Goal: Task Accomplishment & Management: Manage account settings

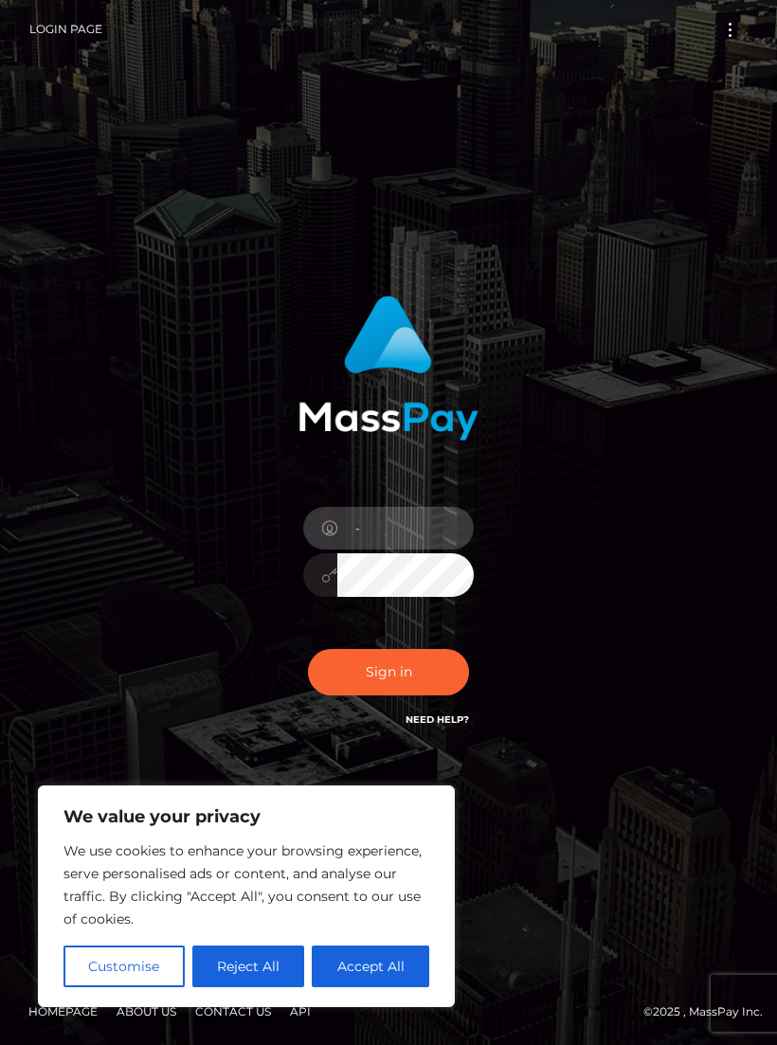
click at [429, 541] on input "-" at bounding box center [405, 528] width 136 height 43
type input "-"
click at [393, 965] on button "Accept All" at bounding box center [371, 967] width 118 height 42
checkbox input "true"
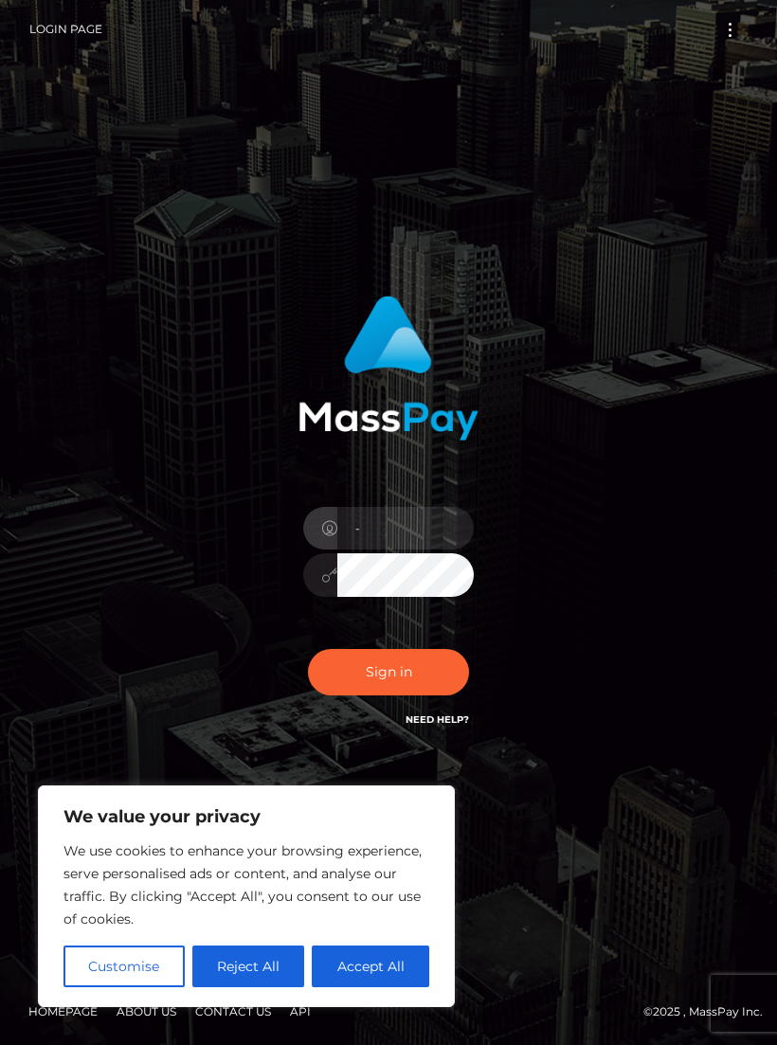
checkbox input "true"
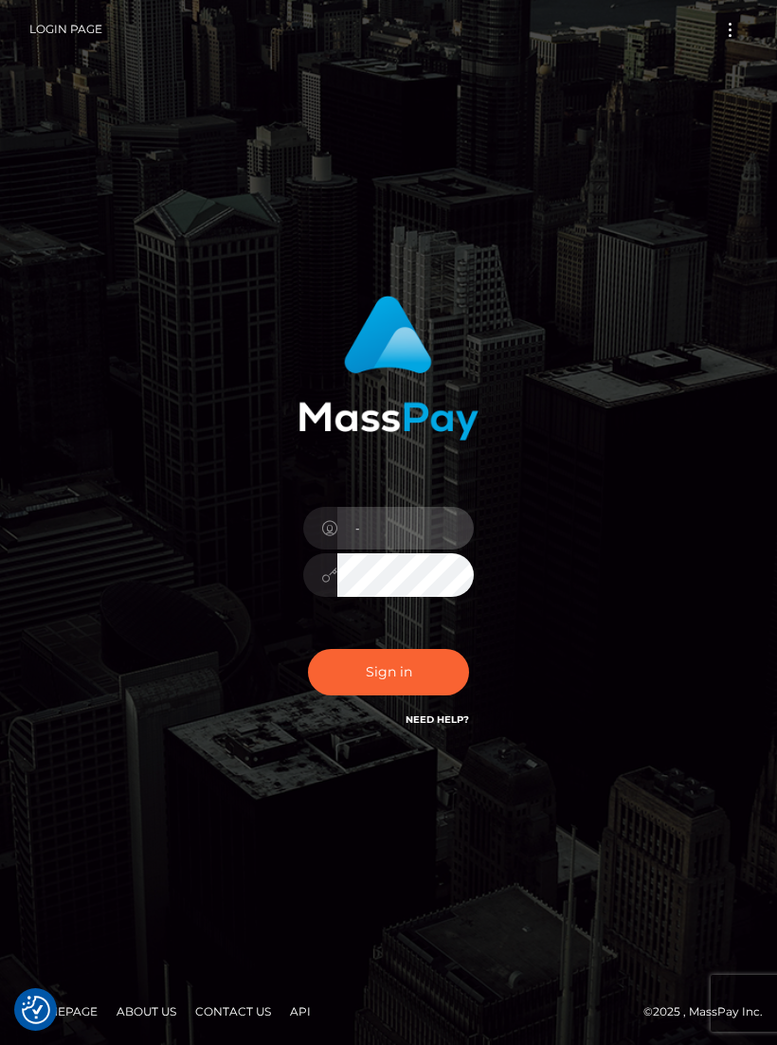
click at [435, 550] on input "-" at bounding box center [405, 528] width 136 height 43
click at [404, 548] on input "-" at bounding box center [405, 528] width 136 height 43
click at [426, 545] on input "-" at bounding box center [405, 528] width 136 height 43
click at [422, 543] on input "-" at bounding box center [405, 528] width 136 height 43
click at [429, 550] on input "-" at bounding box center [405, 528] width 136 height 43
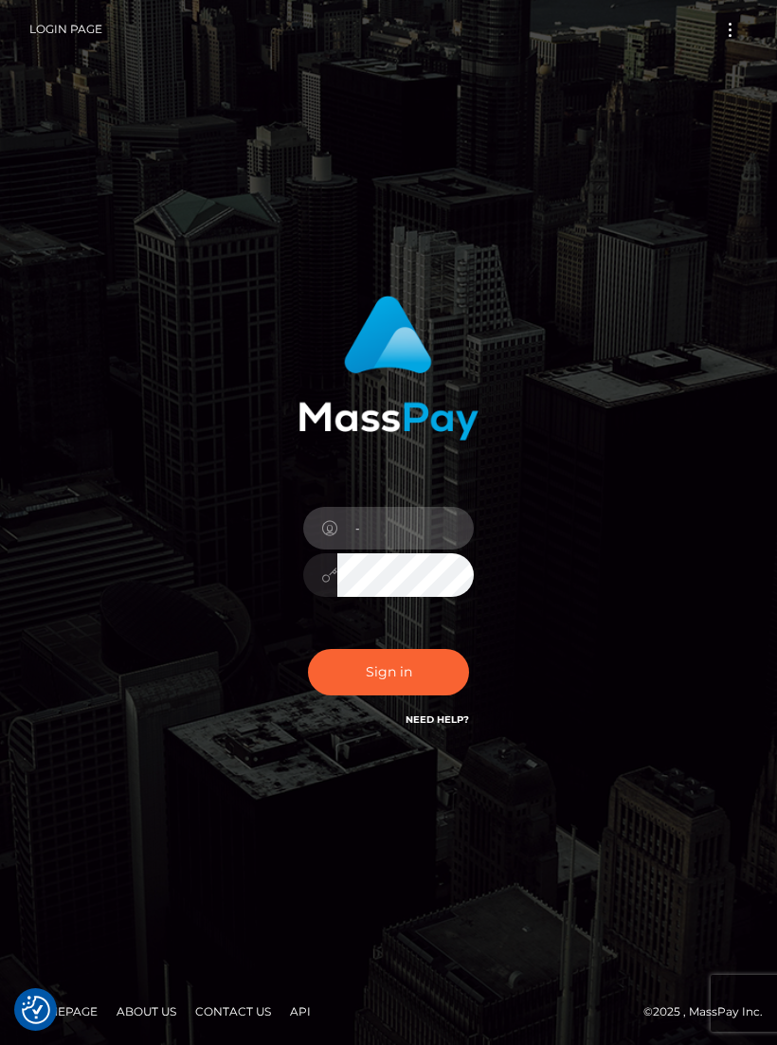
click at [437, 544] on input "-" at bounding box center [405, 528] width 136 height 43
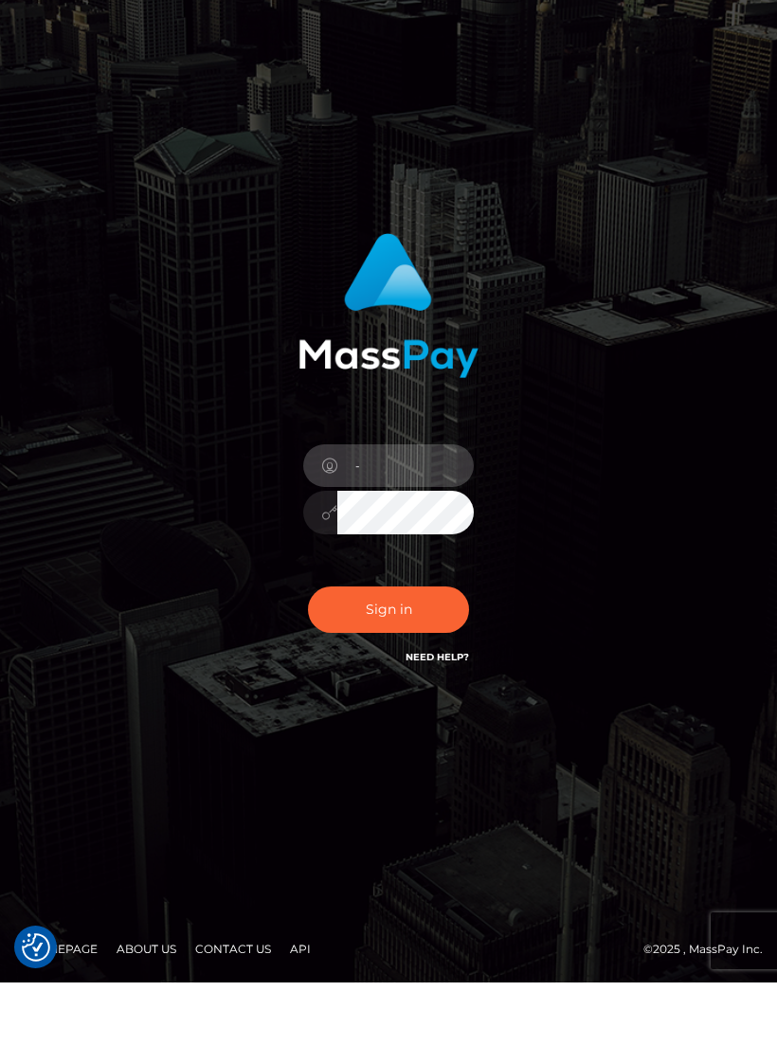
click at [377, 507] on input "-" at bounding box center [405, 528] width 136 height 43
click at [372, 507] on input "text" at bounding box center [405, 528] width 136 height 43
click at [374, 507] on input "text" at bounding box center [405, 528] width 136 height 43
click at [375, 507] on input "text" at bounding box center [405, 528] width 136 height 43
click at [363, 507] on input "text" at bounding box center [405, 528] width 136 height 43
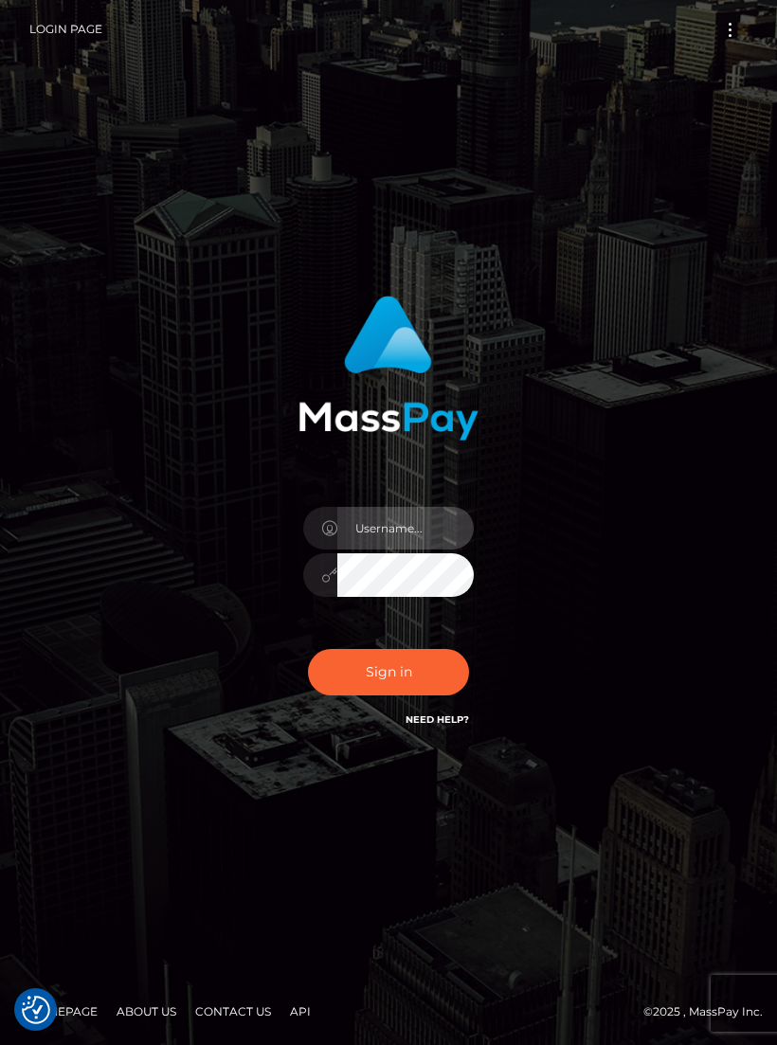
click at [372, 550] on input "text" at bounding box center [405, 528] width 136 height 43
type input "kaiyuille@gmail.com"
click at [347, 671] on button "Sign in" at bounding box center [388, 672] width 161 height 46
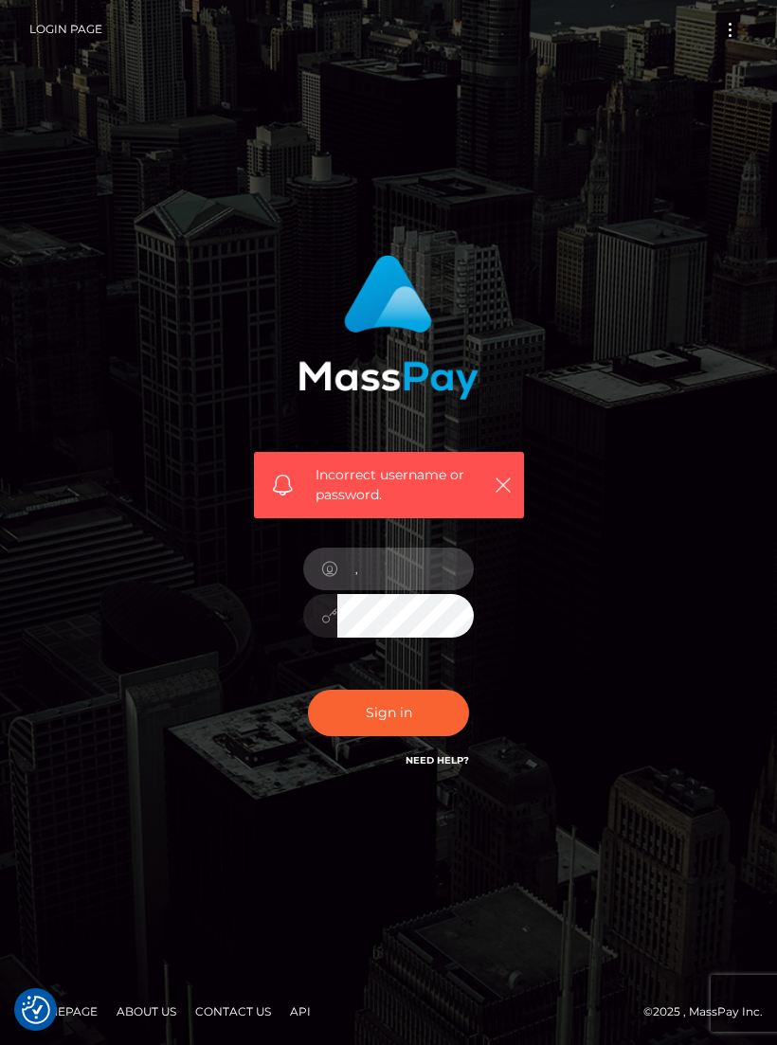
type input "kaiyuille@gmail.com"
click at [358, 720] on button "Sign in" at bounding box center [388, 713] width 161 height 46
click at [100, 524] on div "Incorrect username or password." at bounding box center [388, 523] width 682 height 565
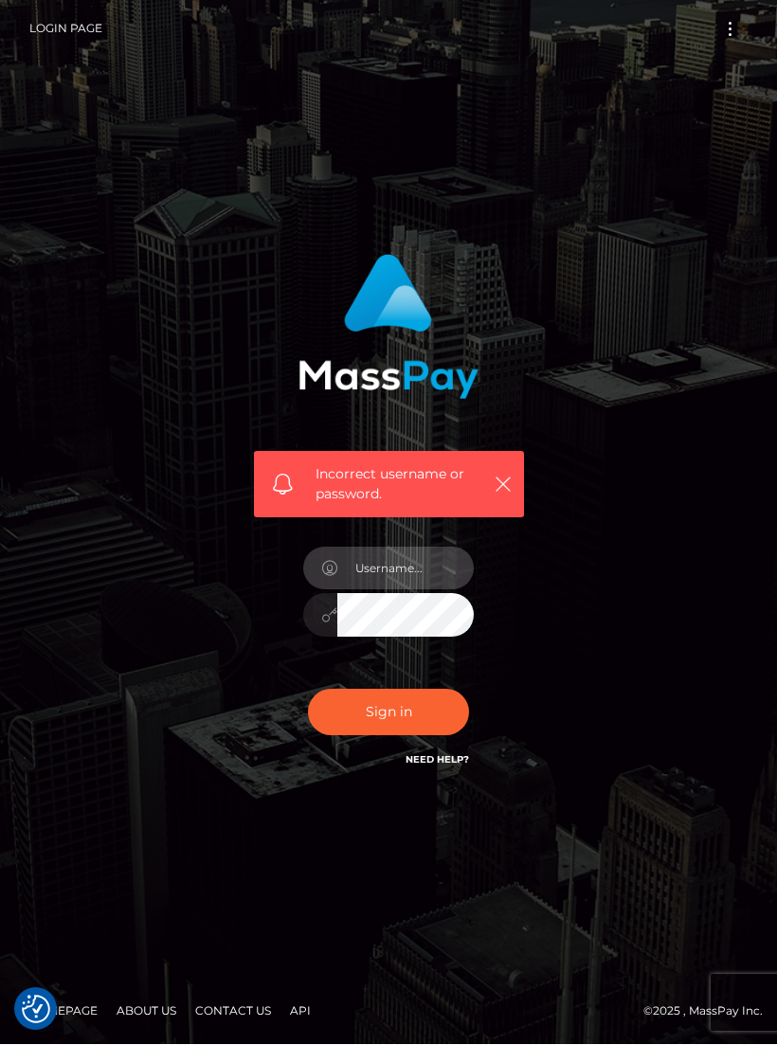
type input "-"
type input "kaiyuille@gmail.com"
click at [351, 727] on button "Sign in" at bounding box center [388, 713] width 161 height 46
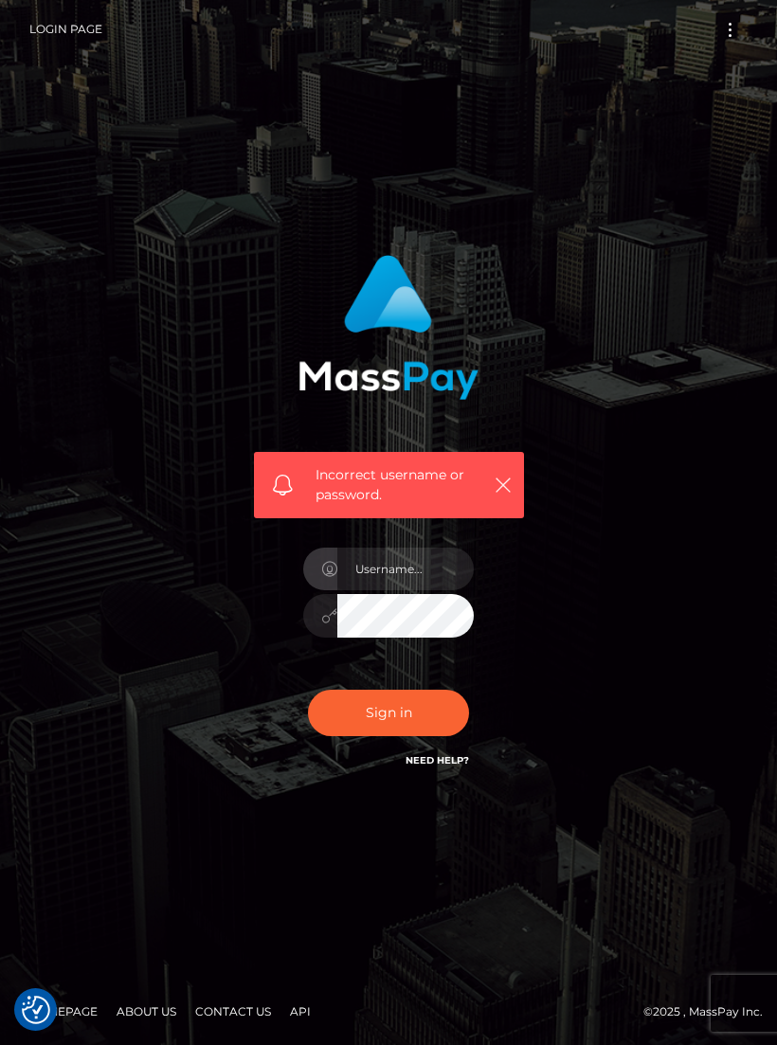
click at [114, 535] on div "Incorrect username or password." at bounding box center [388, 523] width 682 height 565
